Goal: Book appointment/travel/reservation

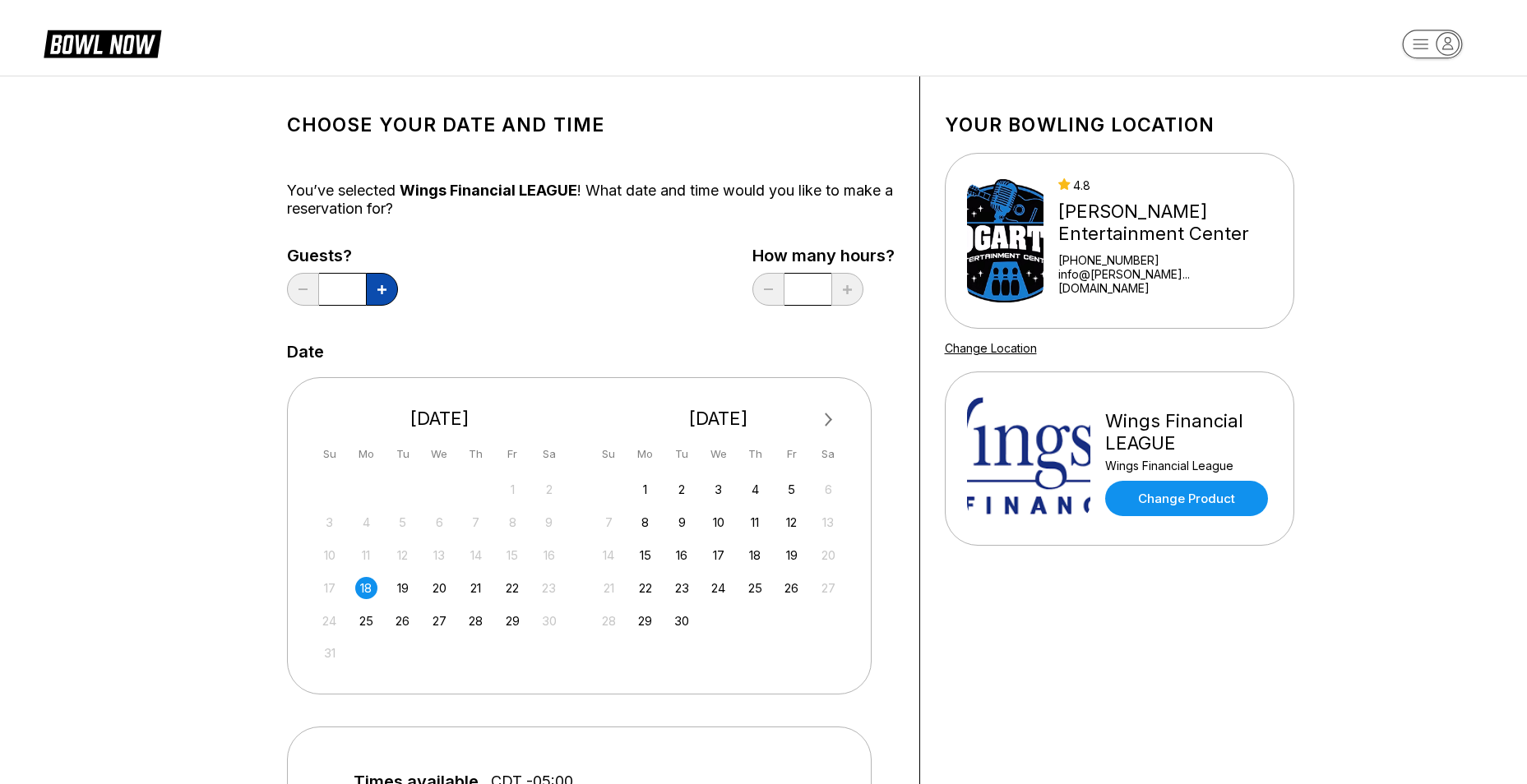
click at [384, 290] on icon at bounding box center [381, 290] width 9 height 9
click at [589, 321] on div "Choose your Date and time You’ve selected Wings Financial LEAGUE ! What date an…" at bounding box center [591, 551] width 608 height 901
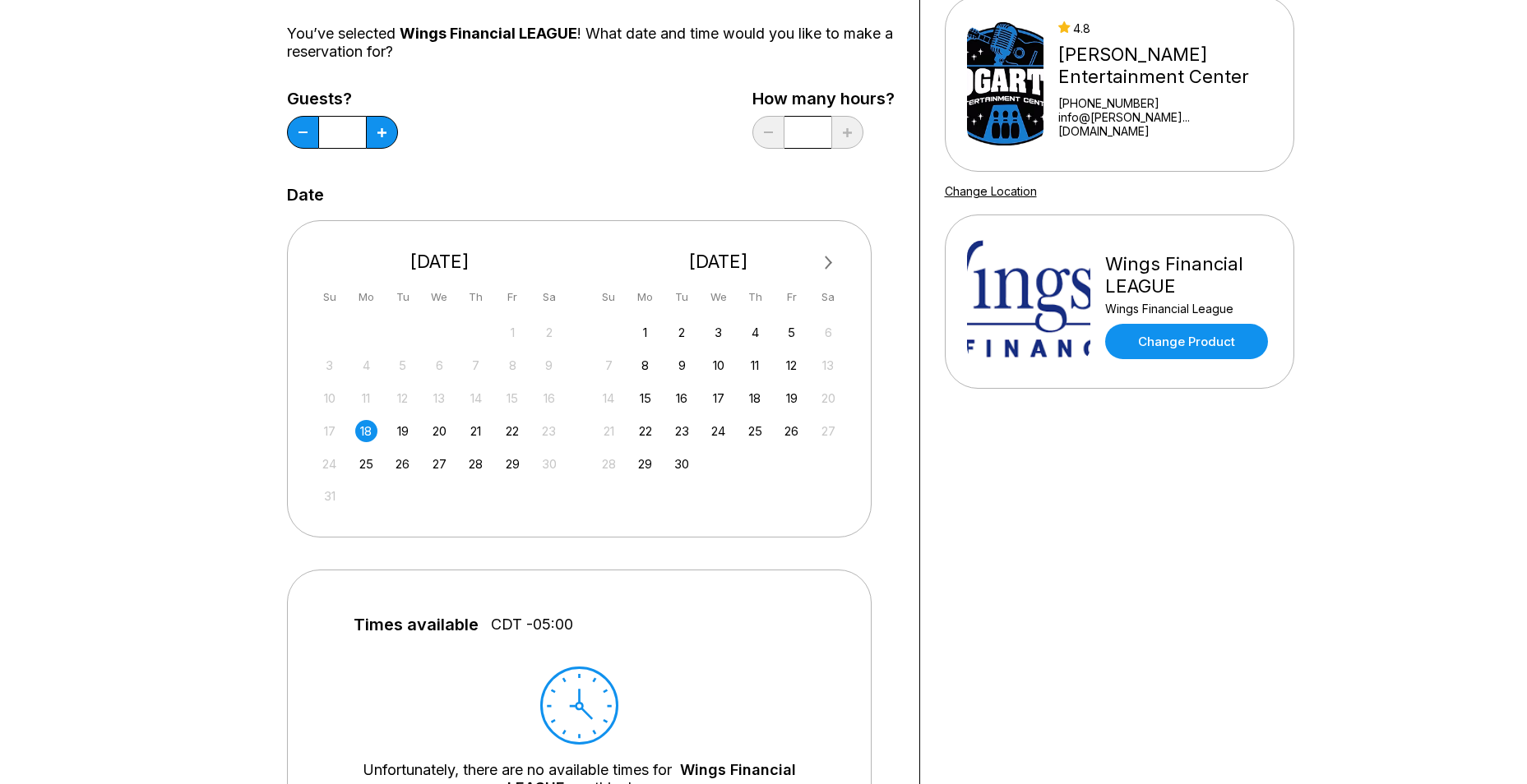
scroll to position [247, 0]
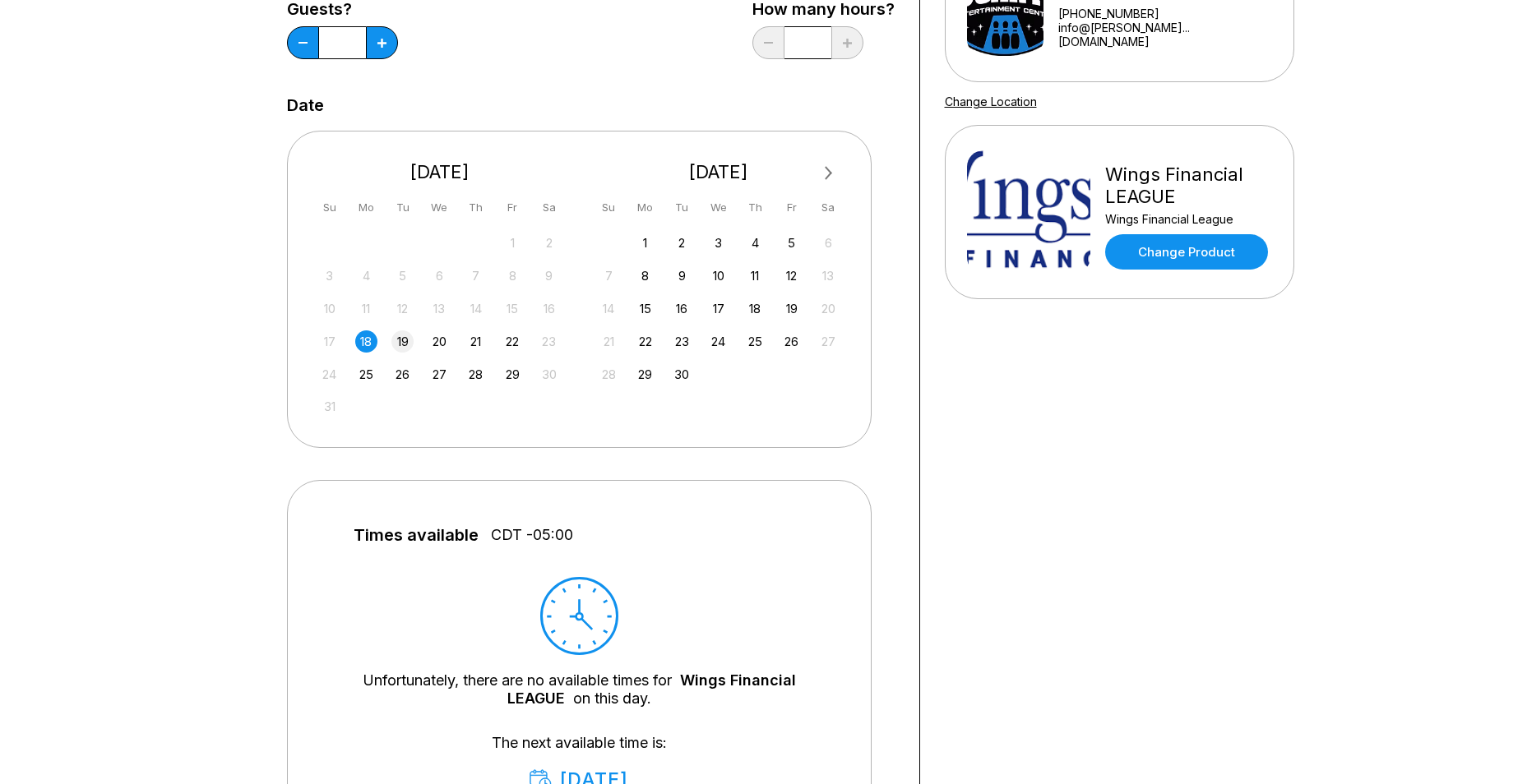
click at [394, 344] on div "19" at bounding box center [402, 341] width 22 height 22
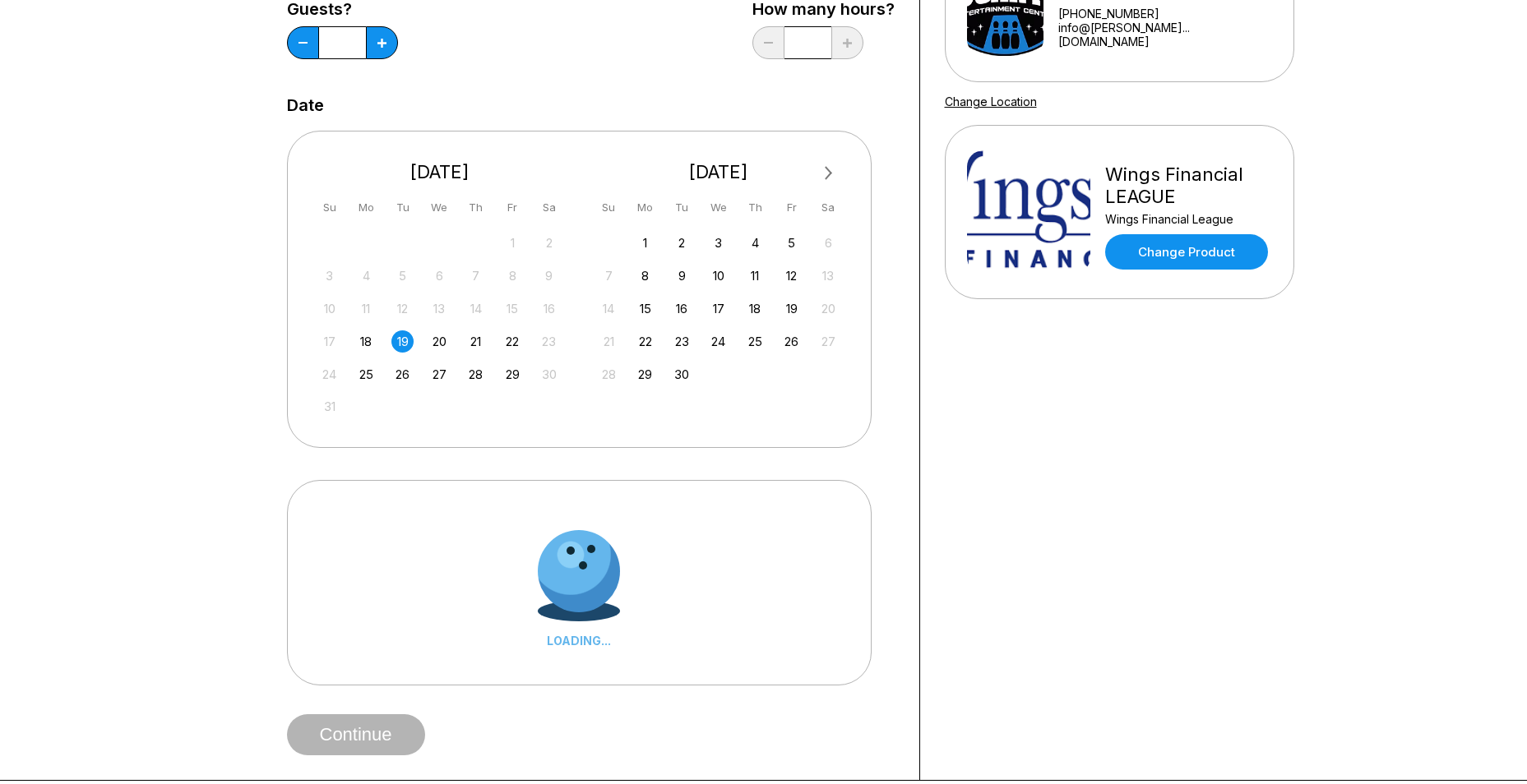
scroll to position [493, 0]
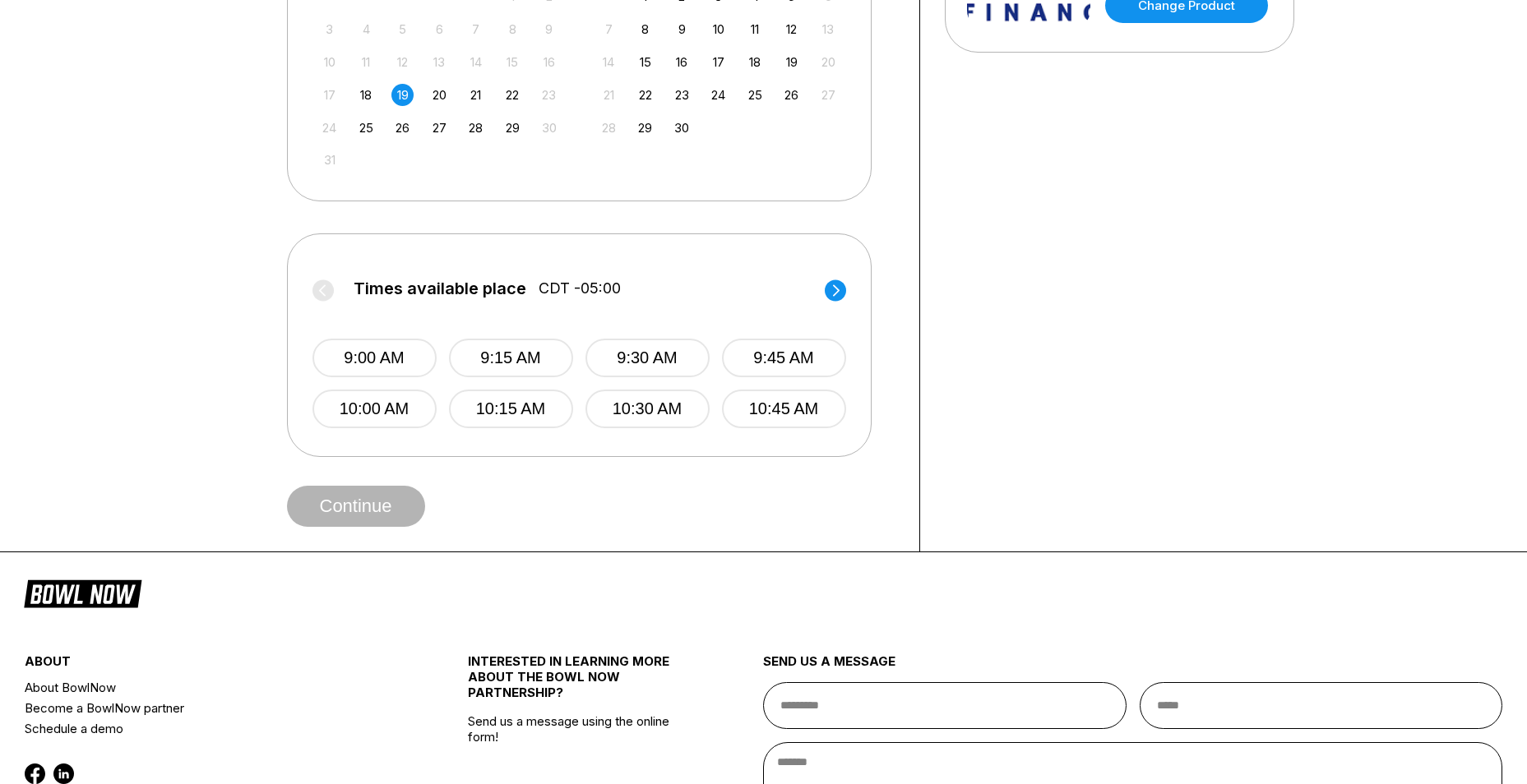
click at [835, 304] on label "Times available place CDT -05:00" at bounding box center [580, 293] width 533 height 26
click at [831, 295] on circle at bounding box center [836, 290] width 21 height 21
click at [828, 291] on circle at bounding box center [836, 290] width 21 height 21
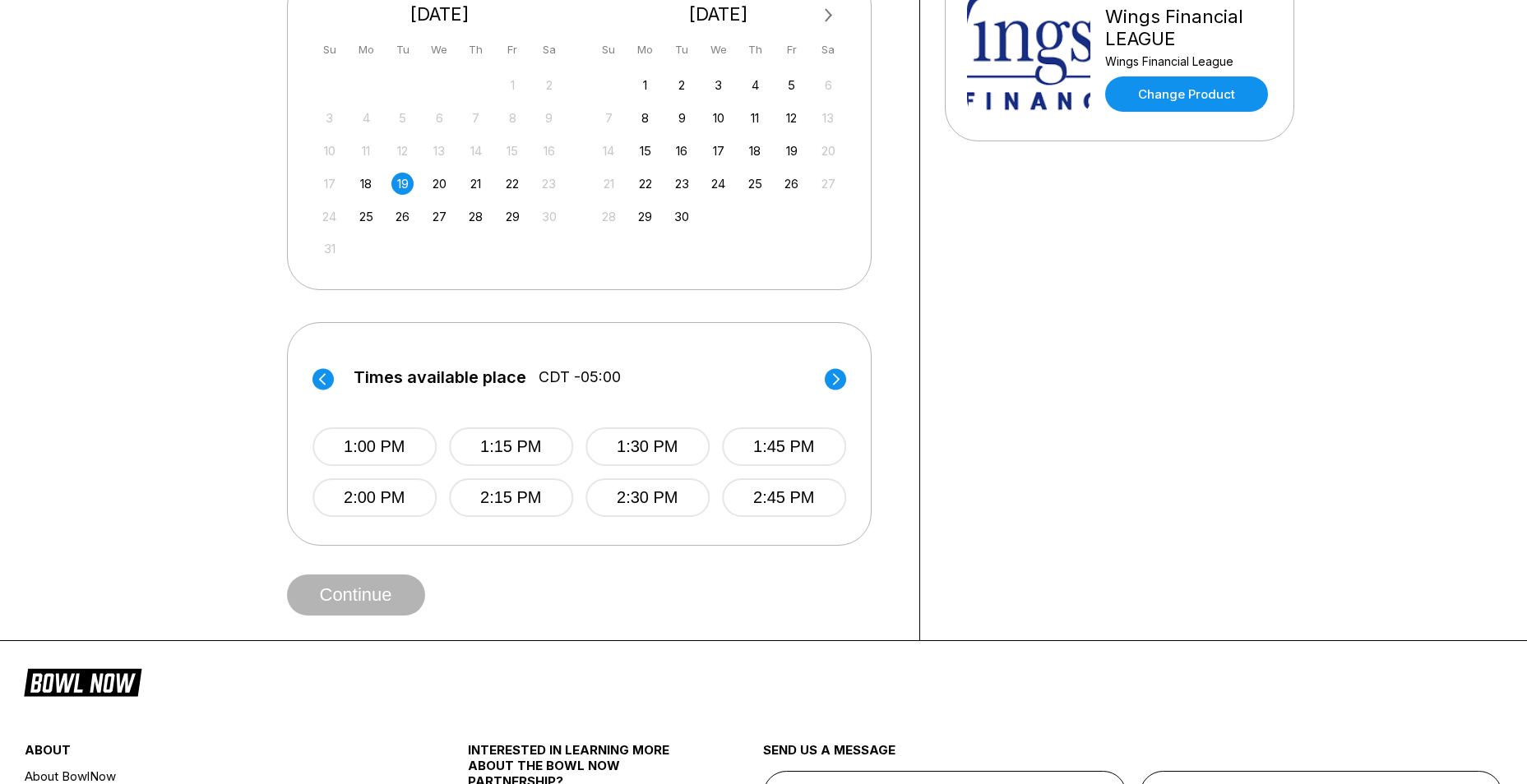
scroll to position [165, 0]
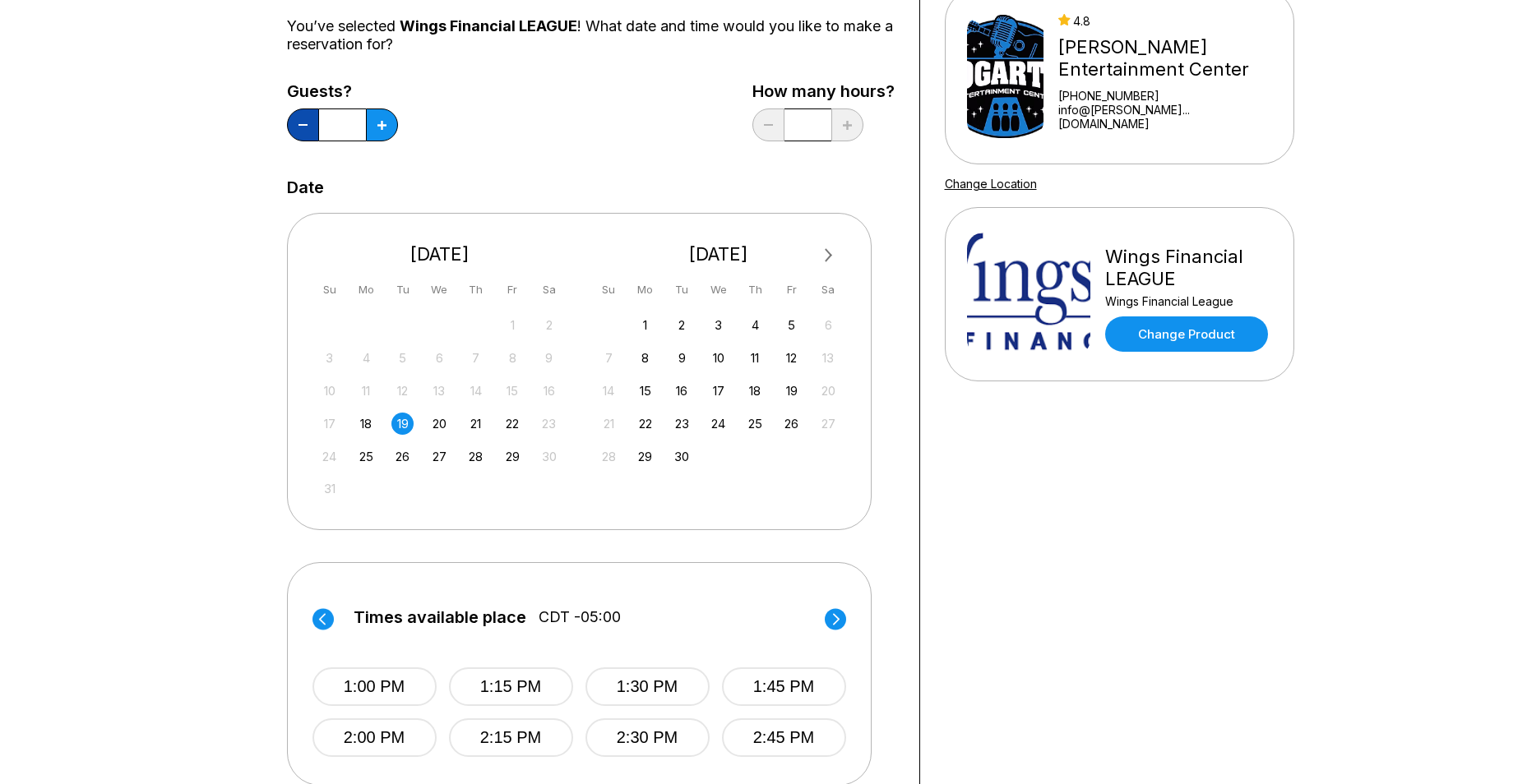
click at [309, 130] on button at bounding box center [303, 125] width 32 height 33
type input "*"
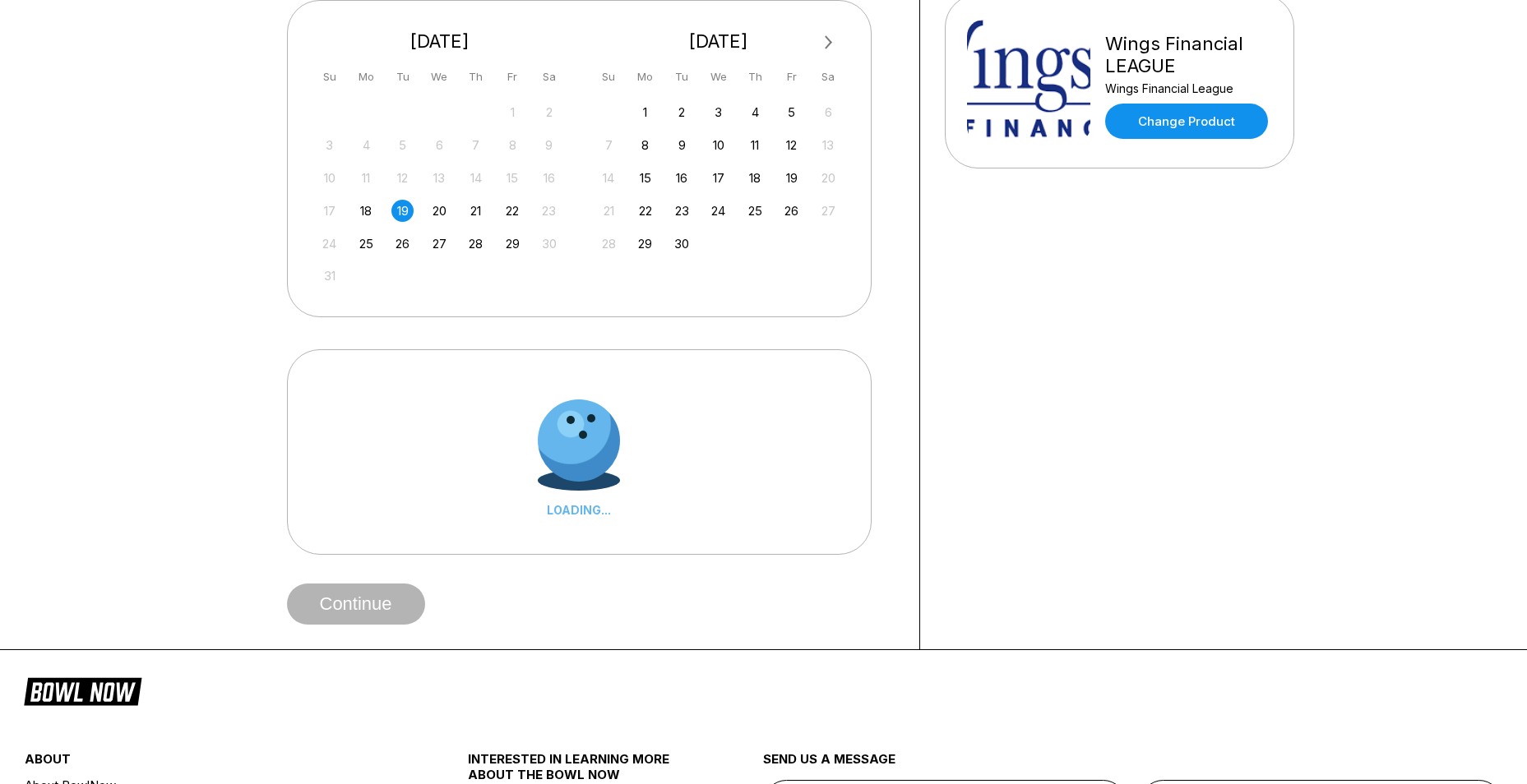
scroll to position [493, 0]
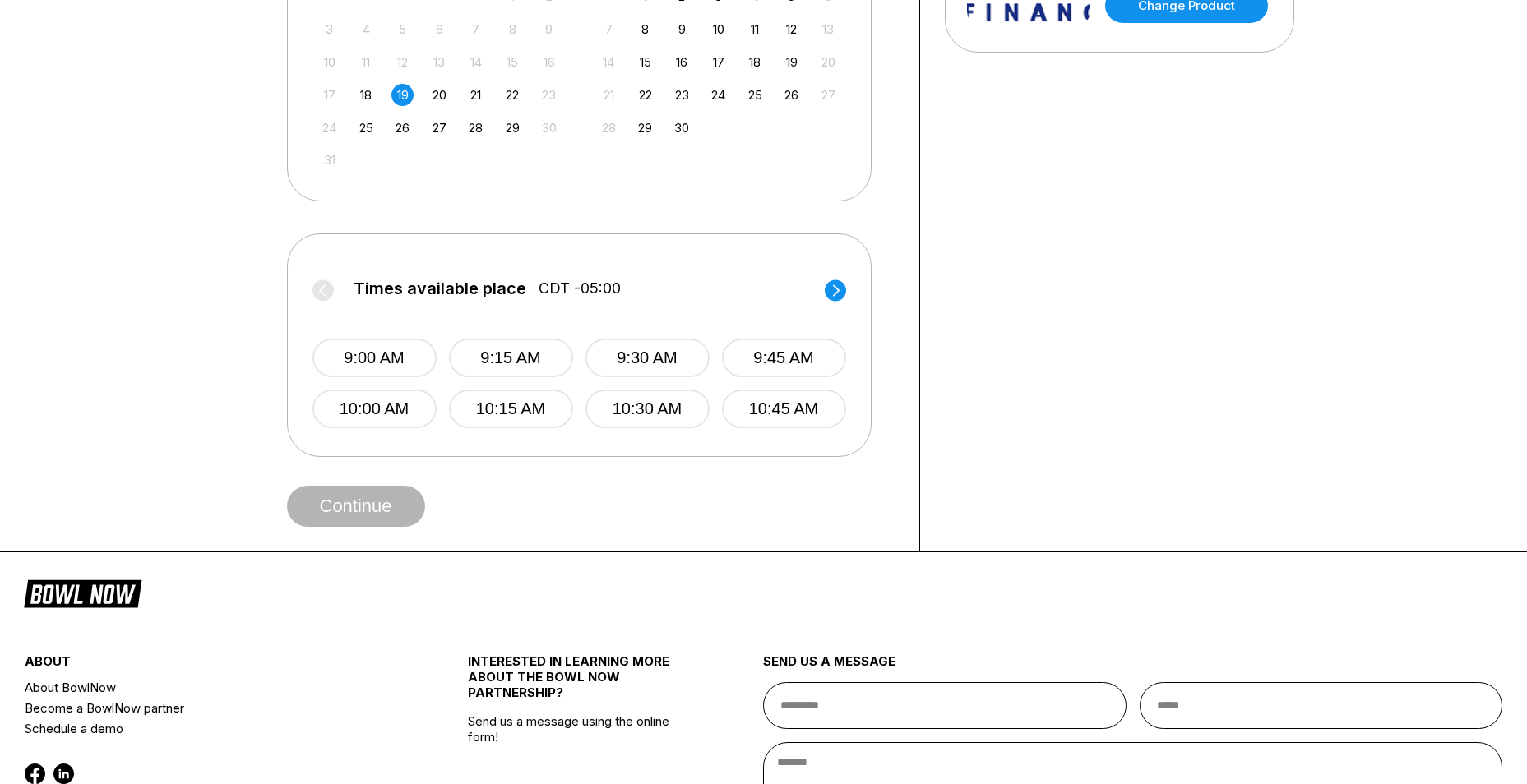
click at [835, 287] on icon at bounding box center [836, 290] width 7 height 12
click at [834, 290] on circle at bounding box center [836, 290] width 21 height 21
click at [381, 411] on button "2:00 PM" at bounding box center [375, 408] width 124 height 39
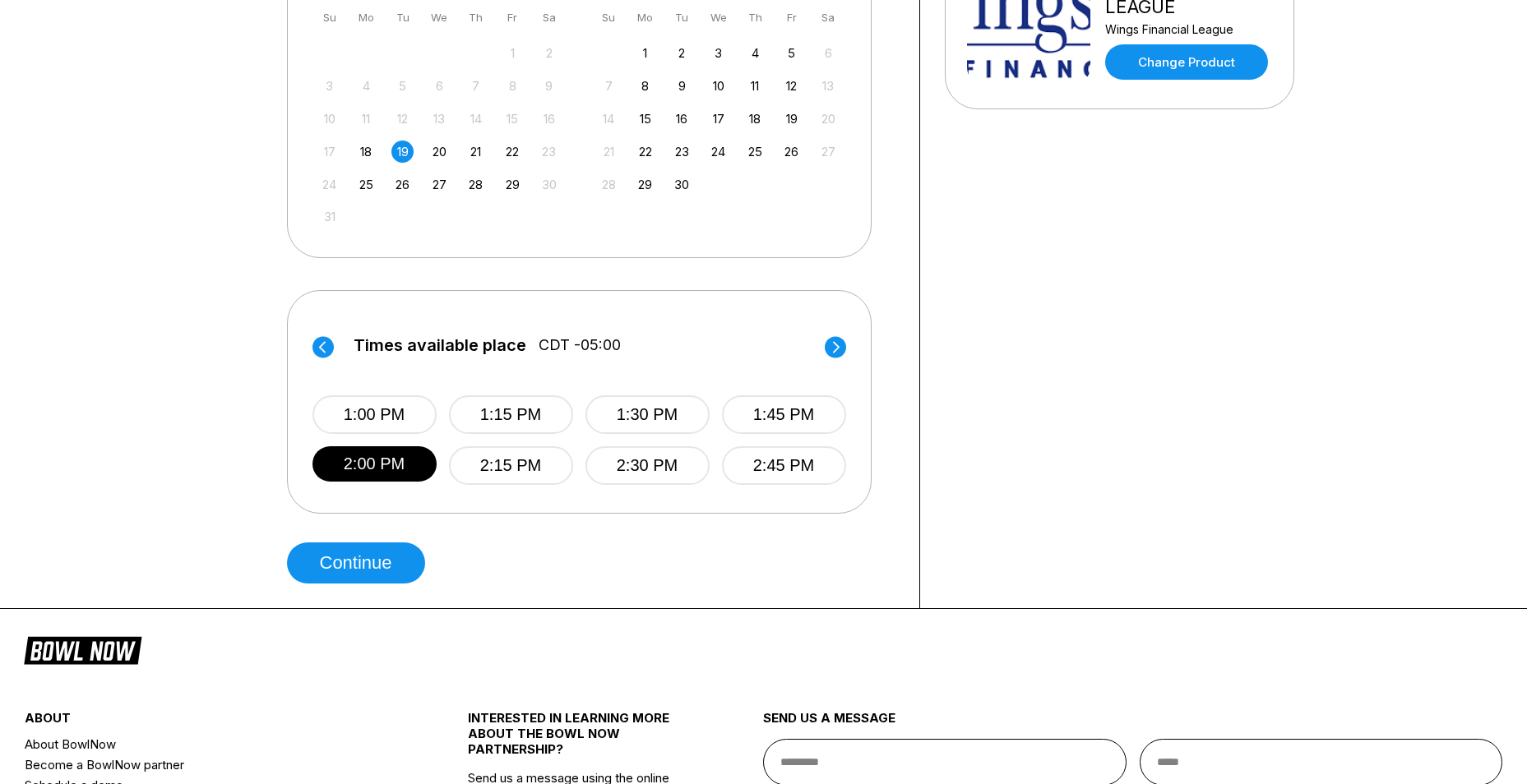
scroll to position [575, 0]
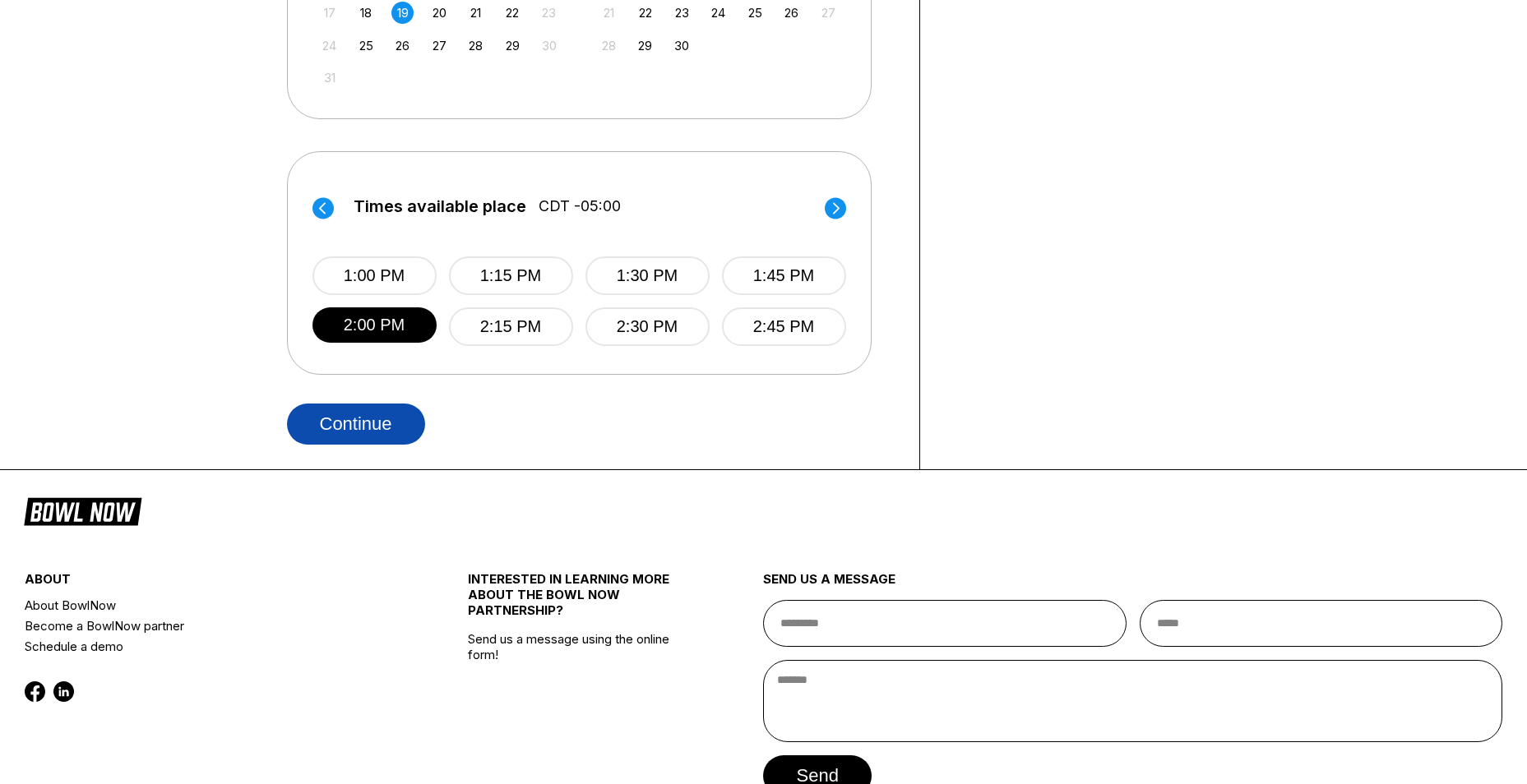
click at [360, 420] on button "Continue" at bounding box center [356, 424] width 138 height 41
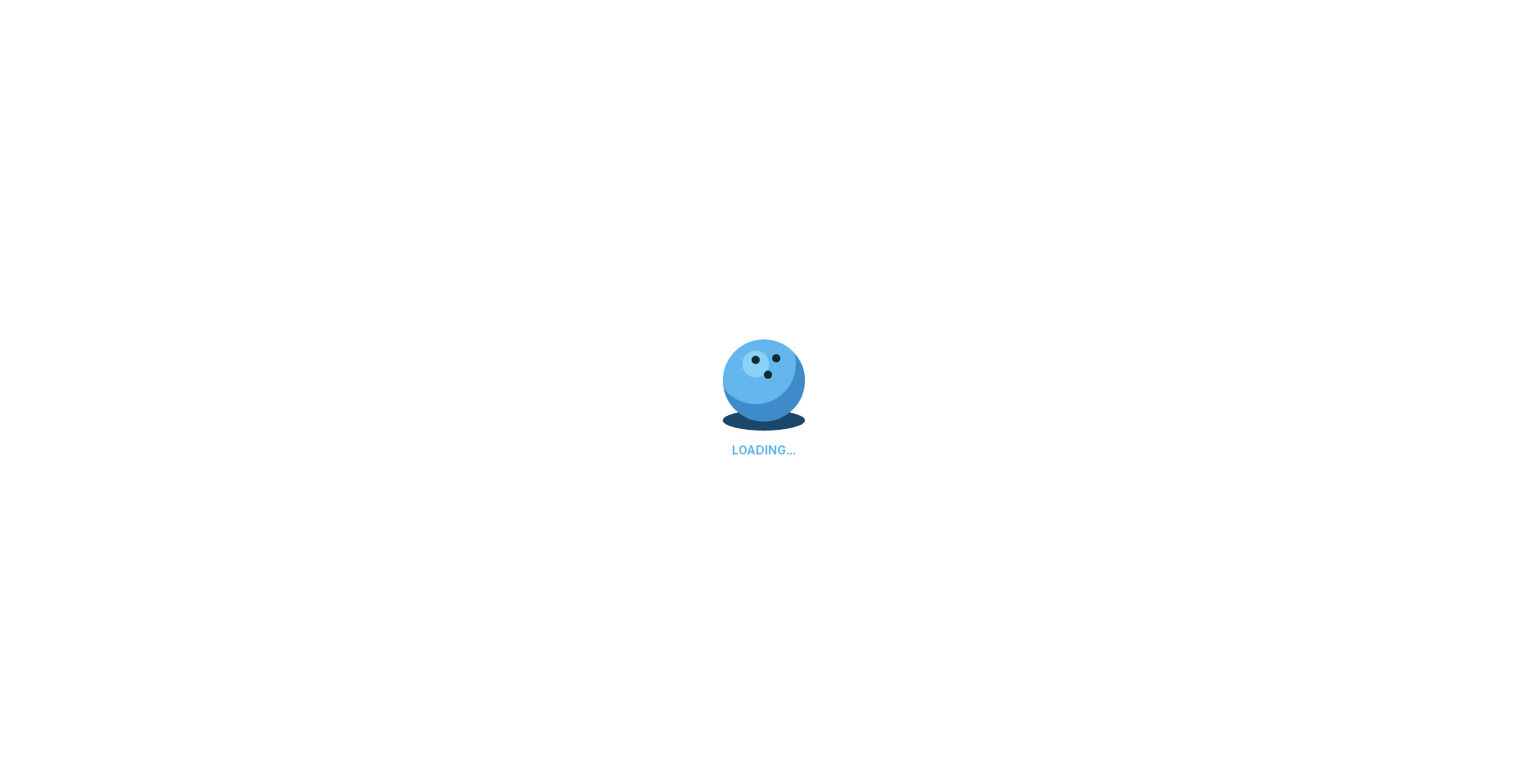
scroll to position [0, 0]
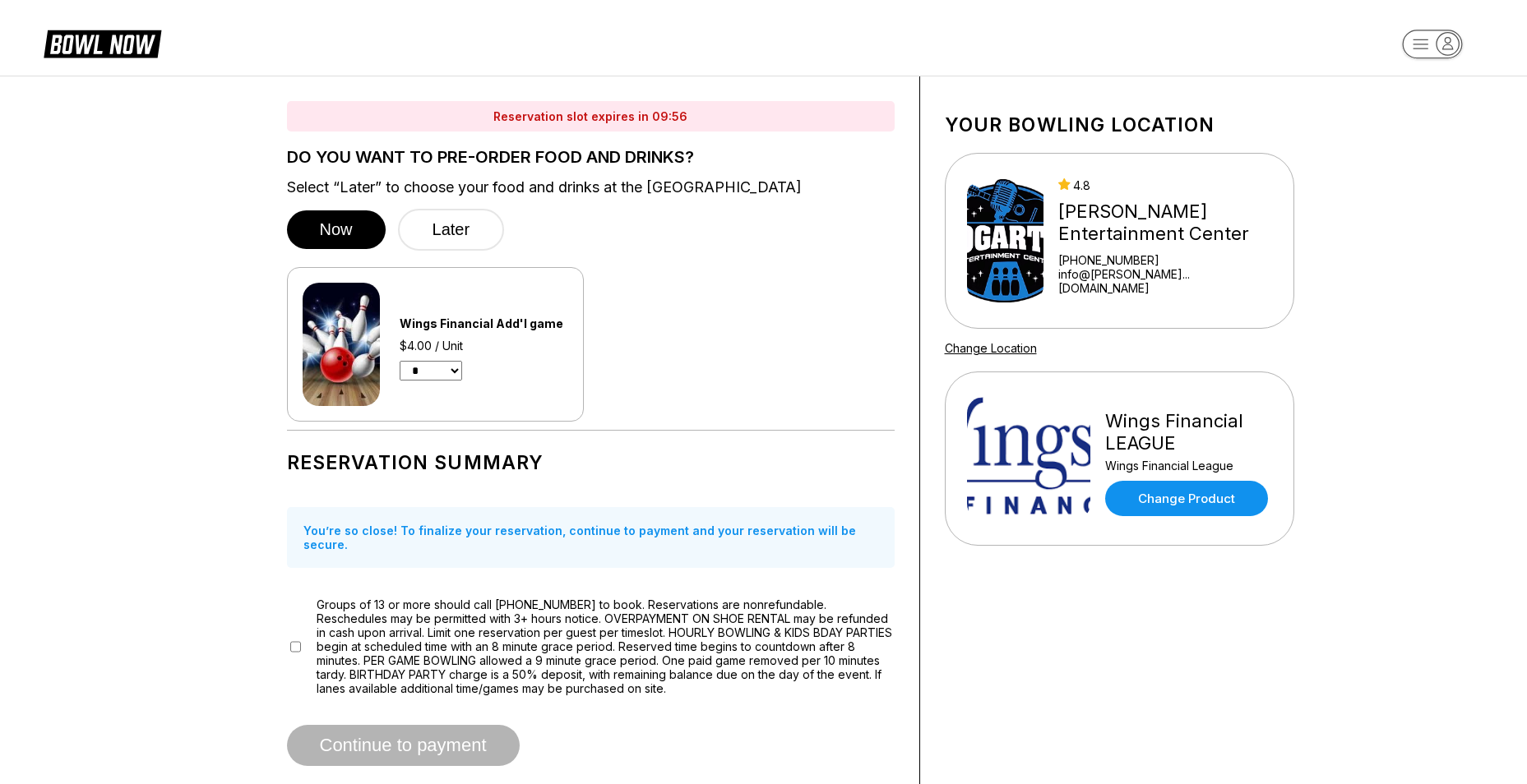
click at [458, 373] on select "* * * * * * * * * * ** ** **" at bounding box center [431, 370] width 63 height 20
click at [399, 360] on select "* * * * * * * * * * ** ** **" at bounding box center [431, 370] width 63 height 20
click at [665, 367] on div "Wings Financial Add'l game $4.00 x 4 Units * * * * * * * * * * ** ** **" at bounding box center [591, 345] width 608 height 155
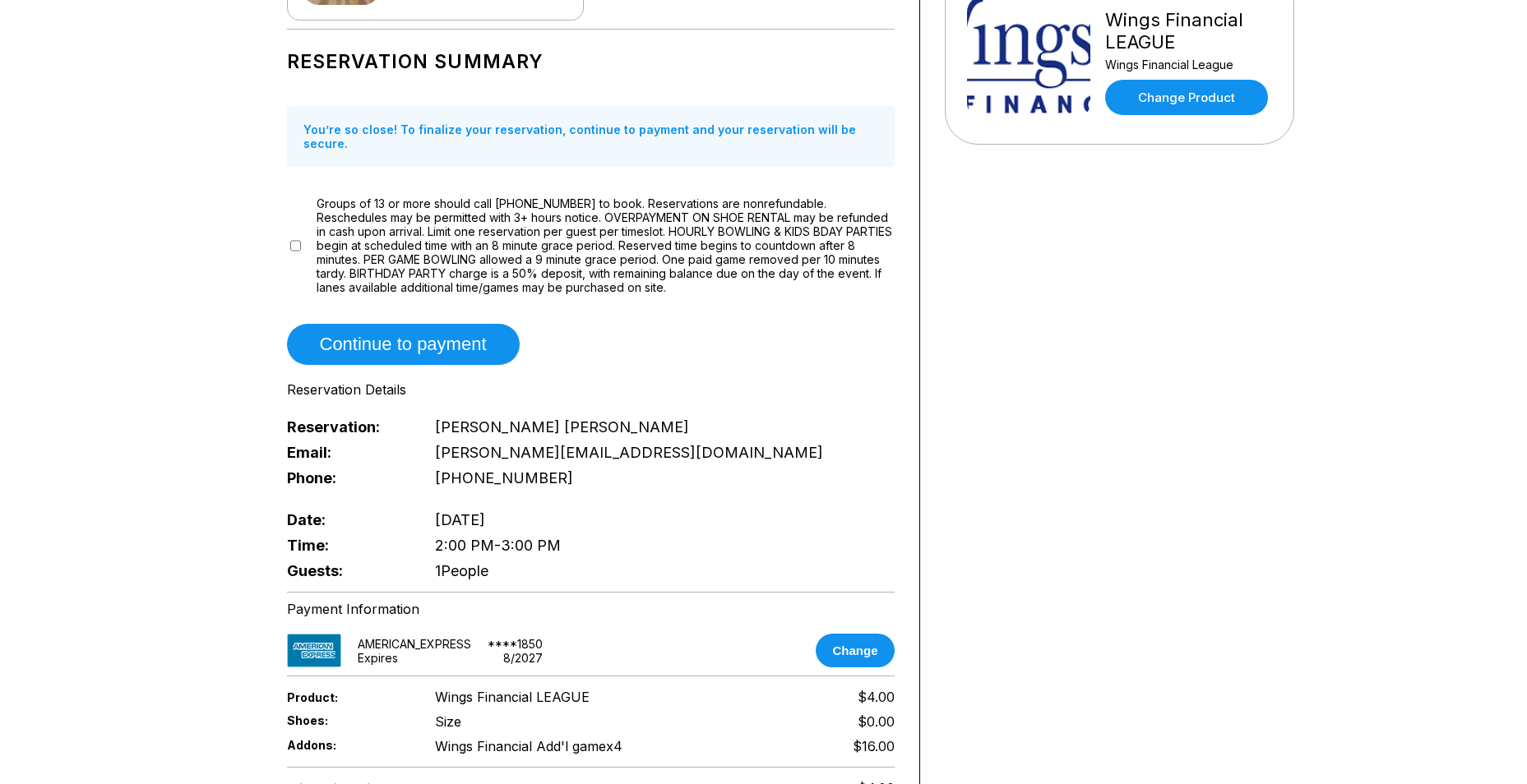
scroll to position [155, 0]
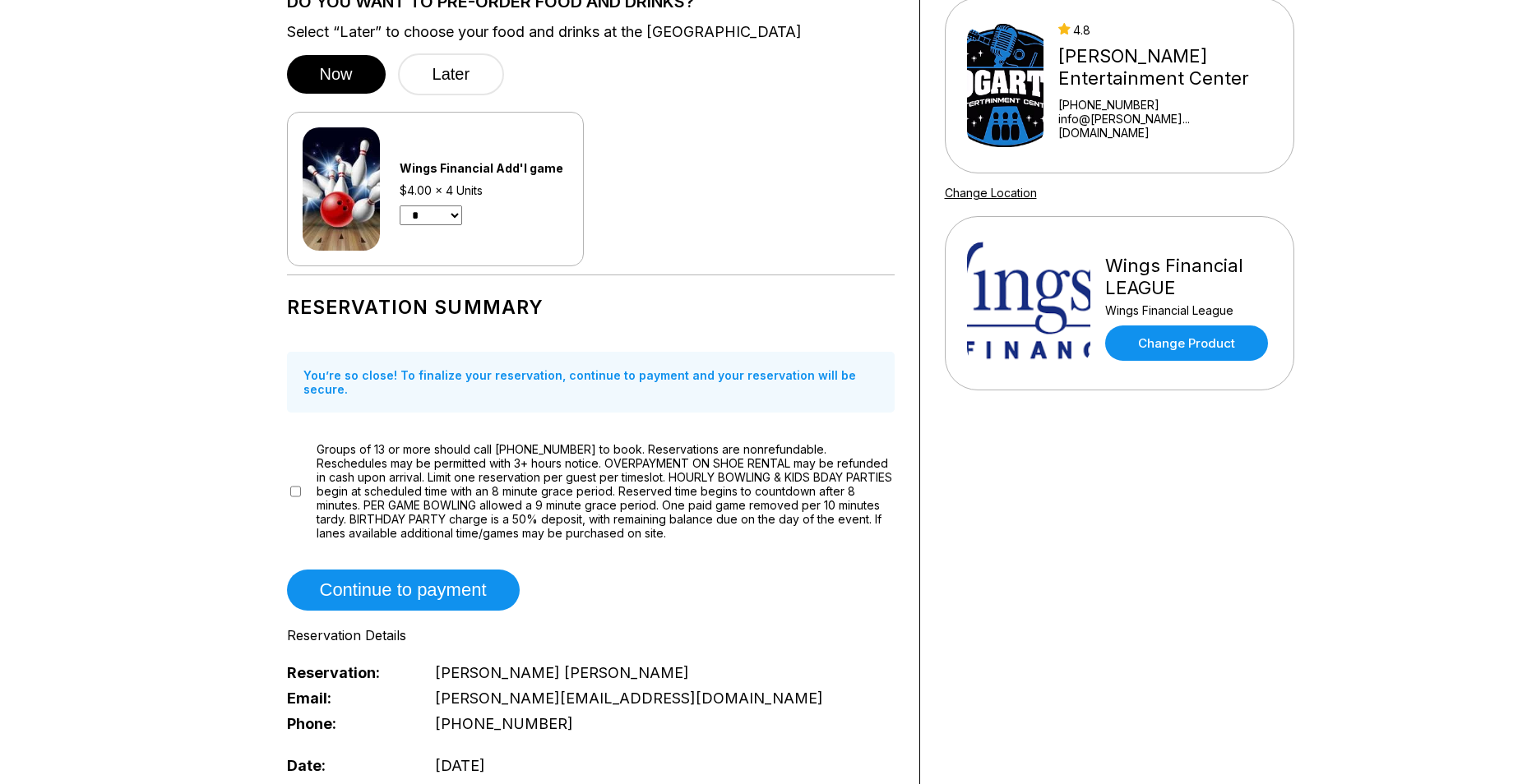
click at [459, 222] on select "* * * * * * * * * * ** ** **" at bounding box center [431, 216] width 63 height 20
select select "*"
click at [399, 206] on select "* * * * * * * * * * ** ** **" at bounding box center [431, 216] width 63 height 20
click at [600, 322] on div "Reservation Summary You’re so close! To finalize your reservation, continue to …" at bounding box center [591, 556] width 608 height 545
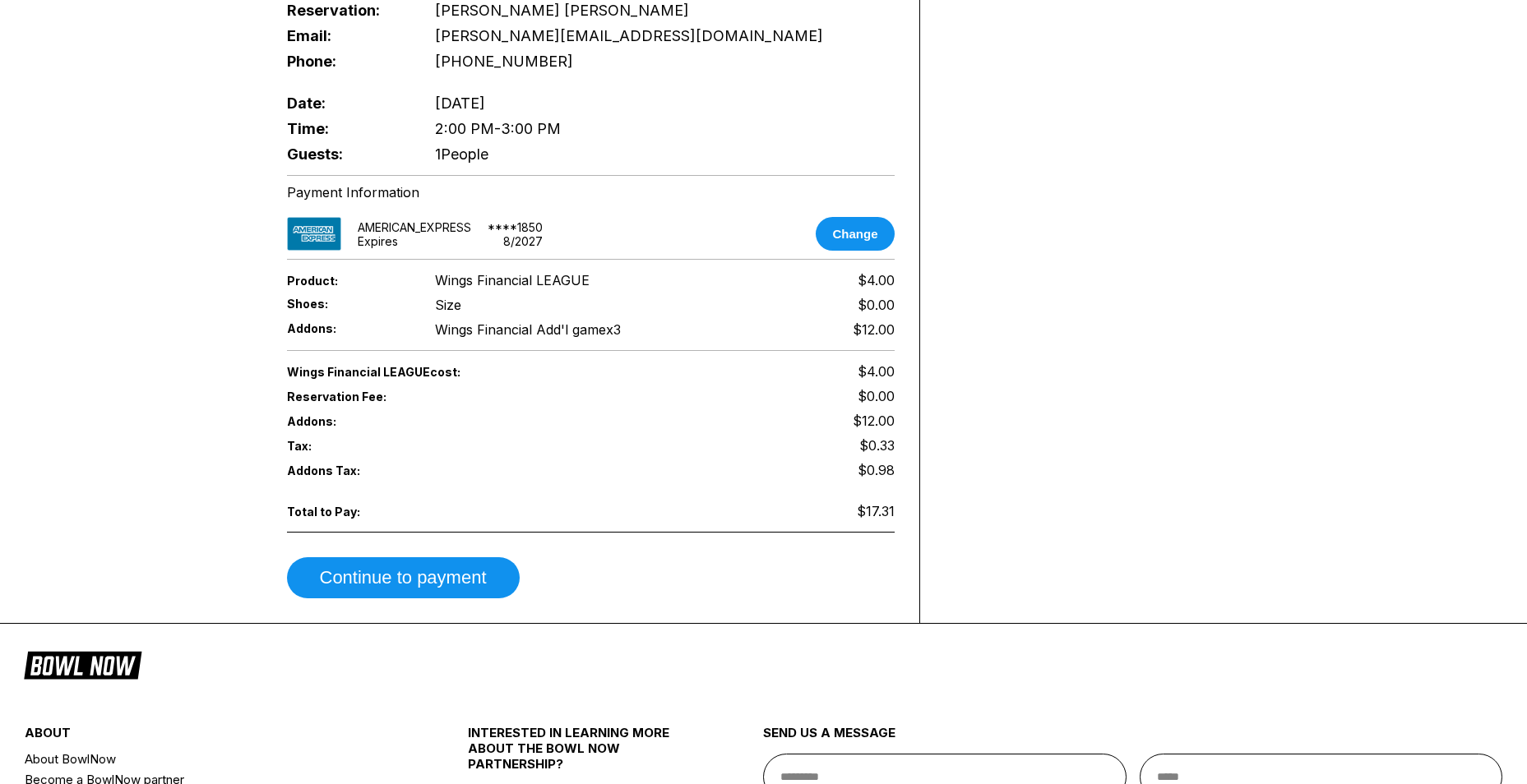
scroll to position [977, 0]
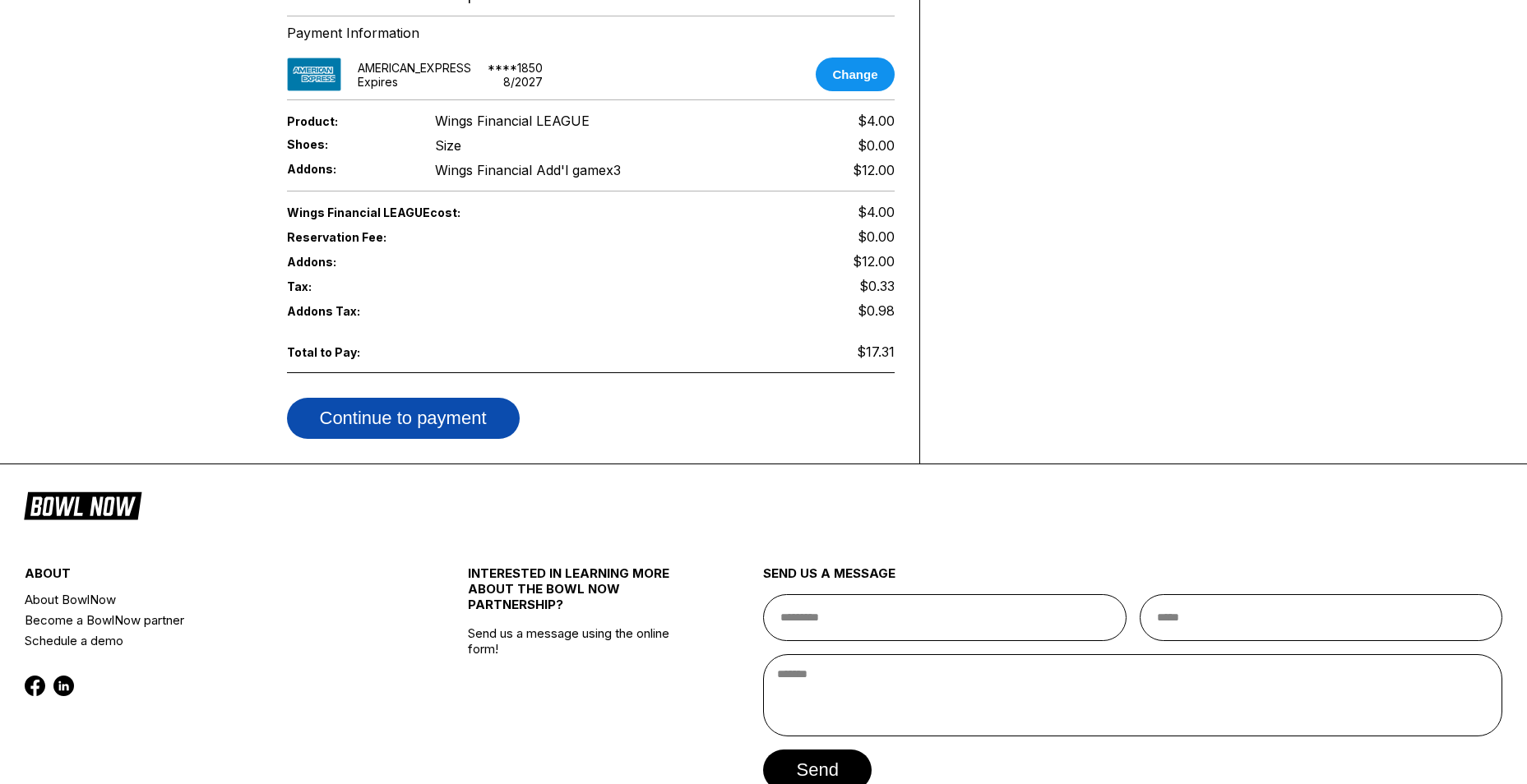
click at [411, 406] on button "Continue to payment" at bounding box center [403, 418] width 233 height 41
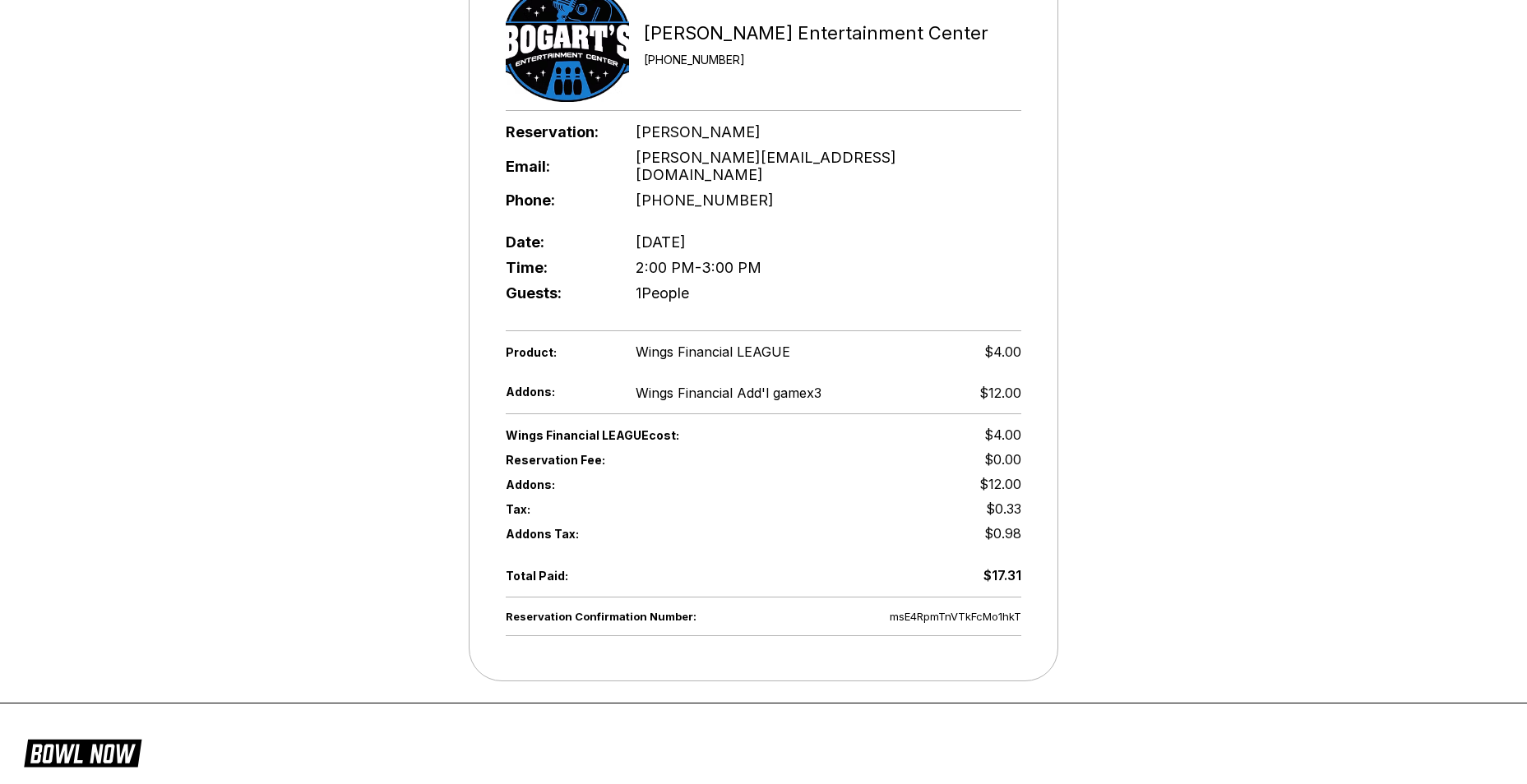
scroll to position [247, 0]
